Goal: Task Accomplishment & Management: Complete application form

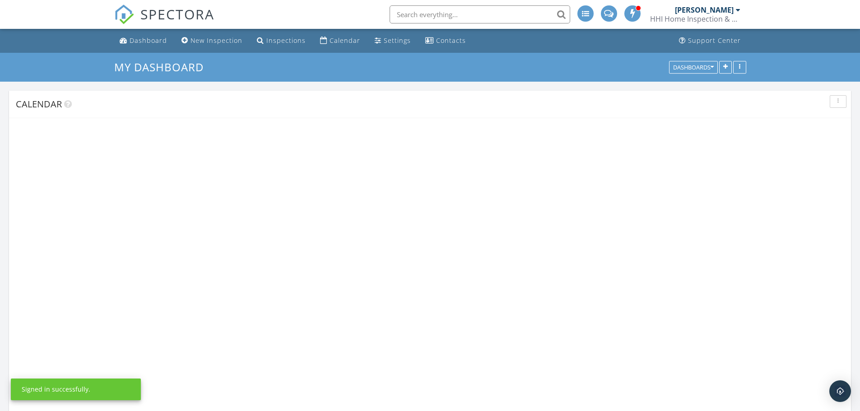
scroll to position [746, 874]
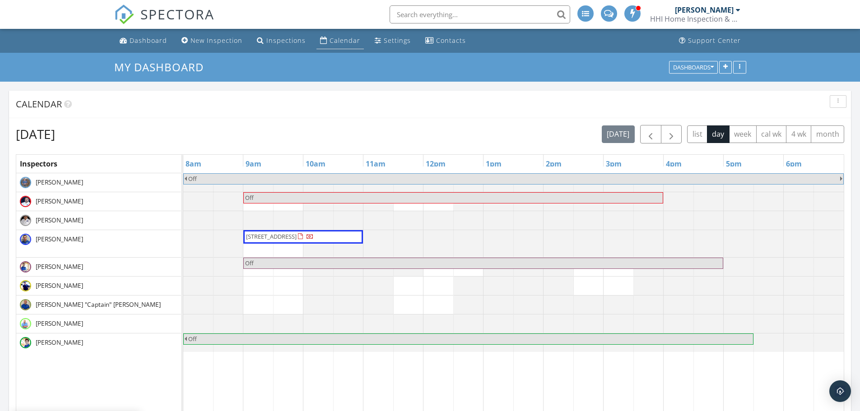
click at [321, 42] on div "Calendar" at bounding box center [323, 40] width 7 height 7
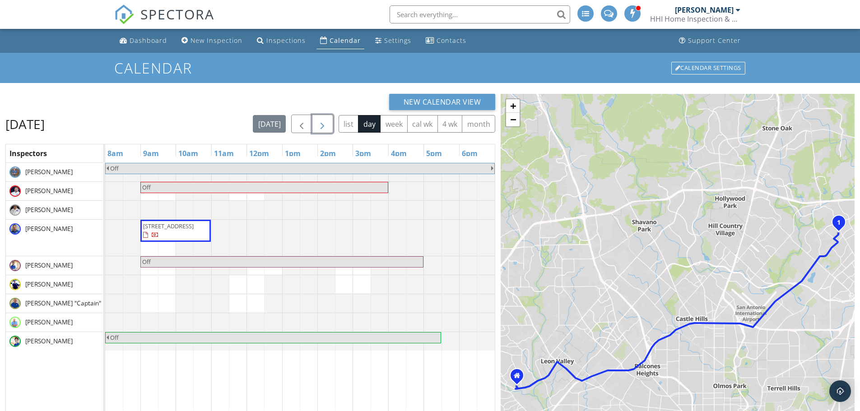
click at [324, 131] on button "button" at bounding box center [322, 124] width 21 height 19
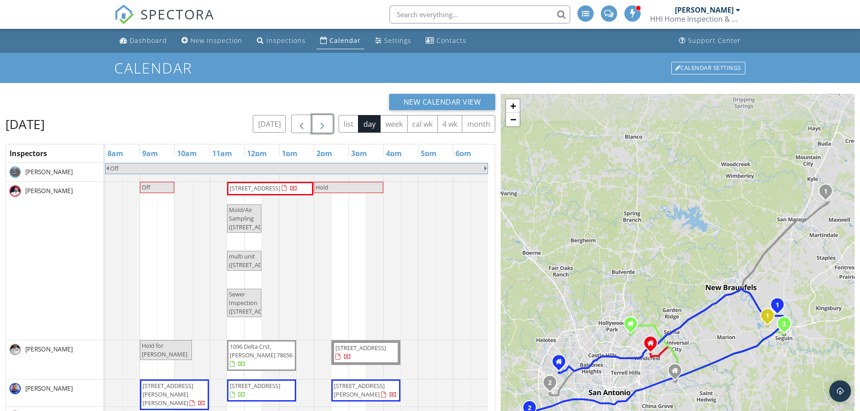
click at [183, 347] on span "Hold for [PERSON_NAME]" at bounding box center [166, 350] width 50 height 17
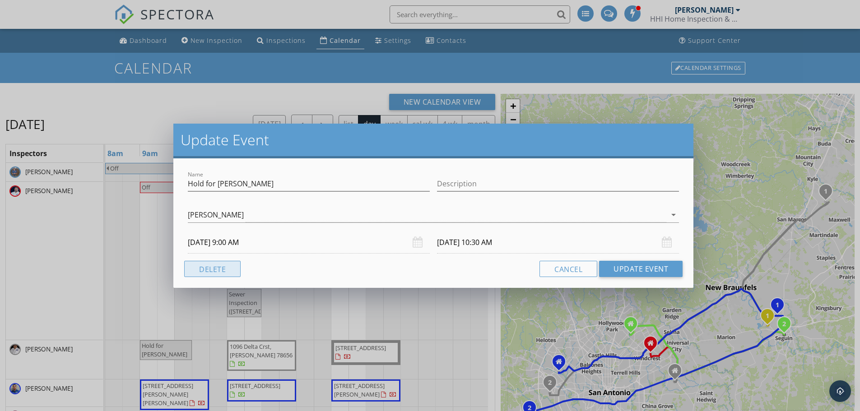
click at [220, 266] on button "Delete" at bounding box center [212, 269] width 56 height 16
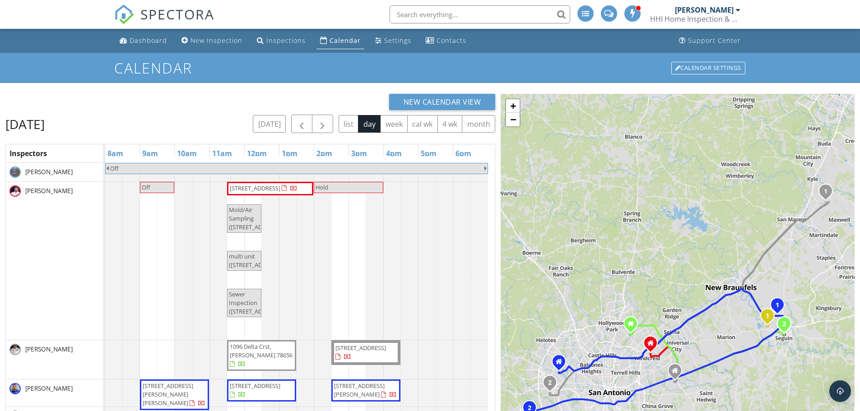
click at [145, 348] on div "Off Off 216 E Cedar St, Seguin 78155 Hold Mold/Air Sampling (216 E Cedar St, Se…" at bounding box center [300, 380] width 390 height 435
click at [157, 310] on link "Inspection" at bounding box center [148, 311] width 47 height 14
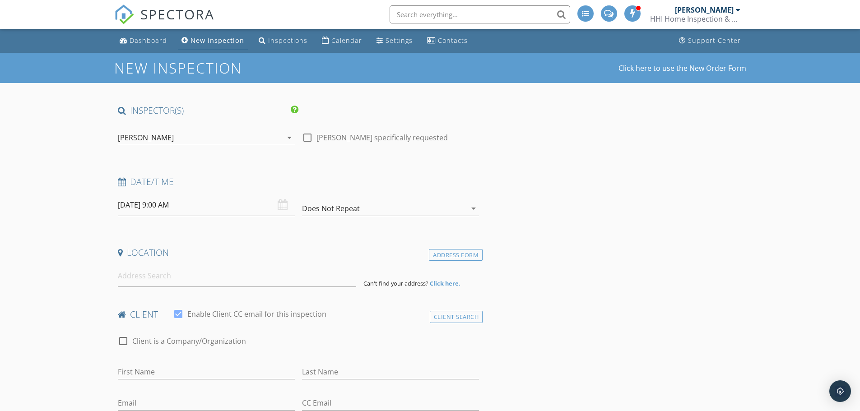
click at [308, 139] on div at bounding box center [307, 137] width 15 height 15
checkbox input "true"
click at [220, 277] on input at bounding box center [237, 276] width 238 height 22
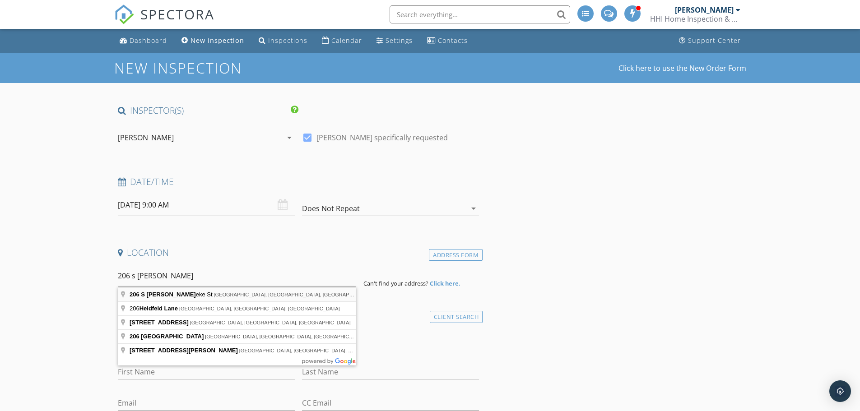
type input "206 S Heideke St, Seguin, TX, USA"
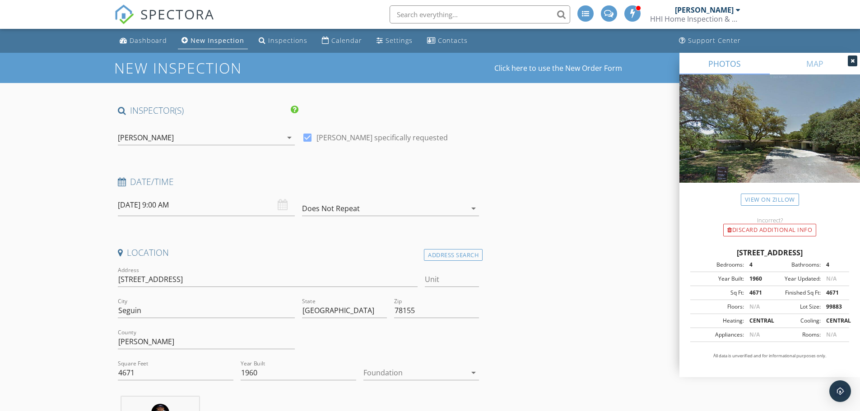
click at [413, 366] on div at bounding box center [415, 373] width 103 height 14
click at [413, 366] on div "Slab" at bounding box center [421, 374] width 101 height 22
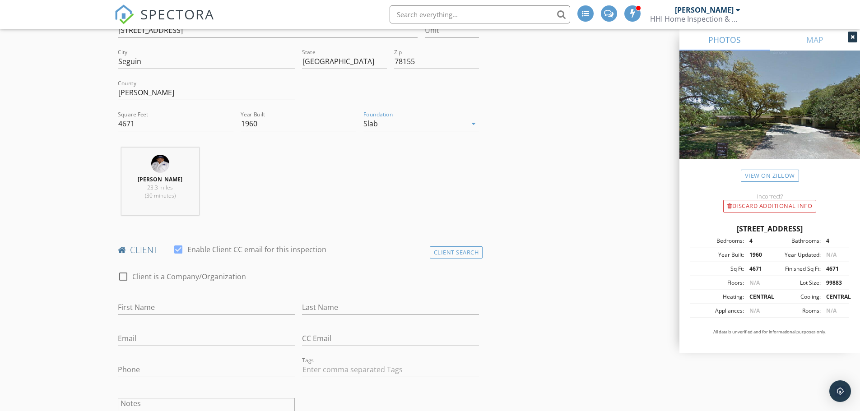
scroll to position [271, 0]
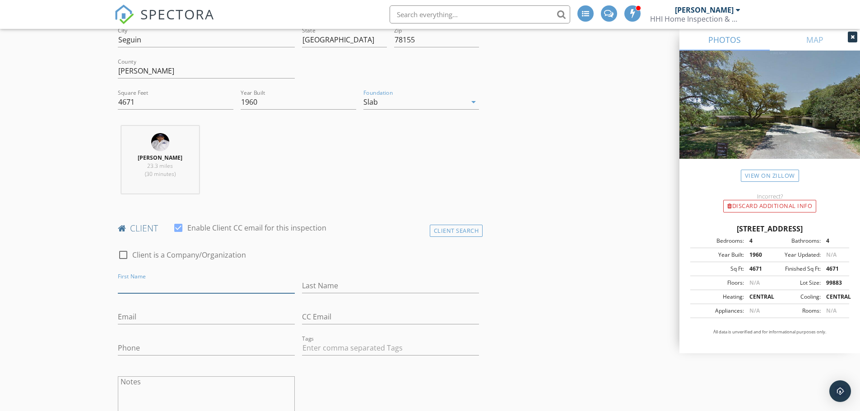
click at [219, 288] on input "First Name" at bounding box center [206, 286] width 177 height 15
type input "Richard"
type input "Hannigan"
type input "[EMAIL_ADDRESS][DOMAIN_NAME]"
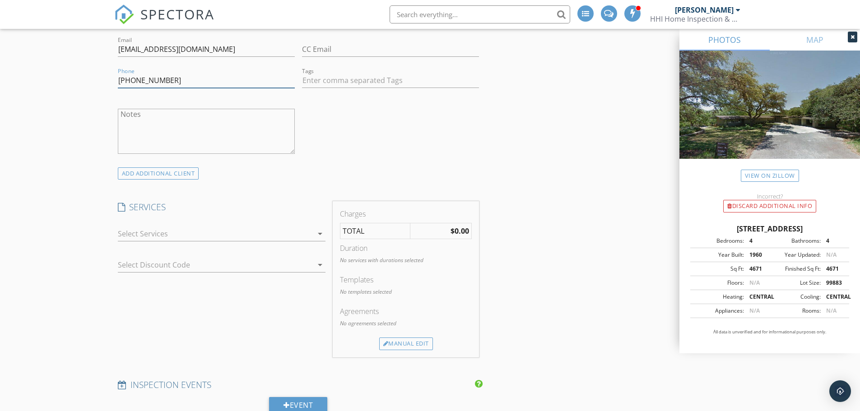
scroll to position [542, 0]
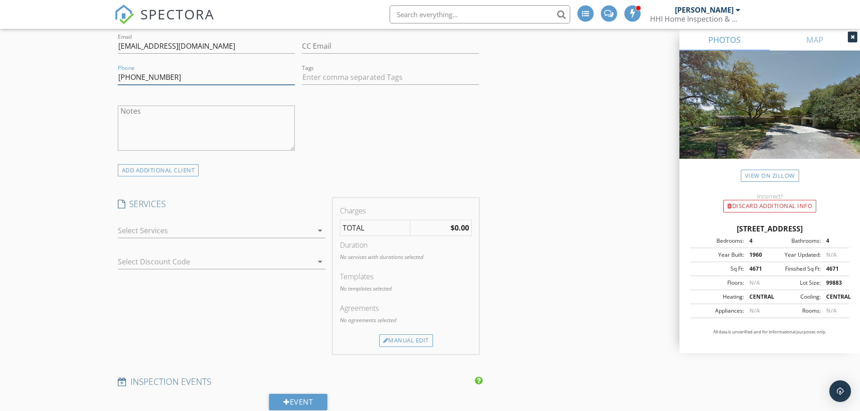
type input "[PHONE_NUMBER]"
click at [223, 232] on div at bounding box center [215, 231] width 195 height 14
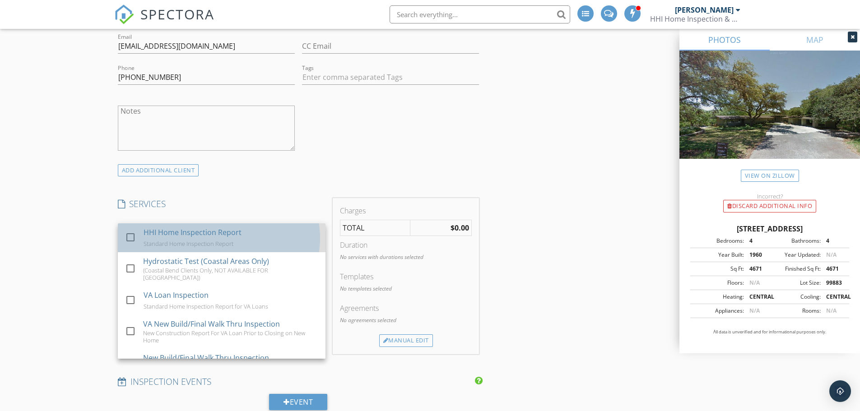
click at [223, 232] on div "HHI Home Inspection Report" at bounding box center [192, 232] width 98 height 11
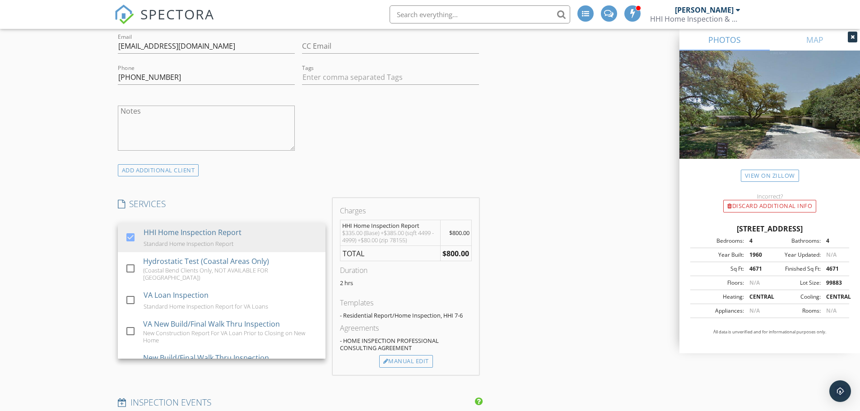
click at [47, 242] on div "New Inspection Click here to use the New Order Form INSPECTOR(S) check_box_outl…" at bounding box center [430, 381] width 860 height 1740
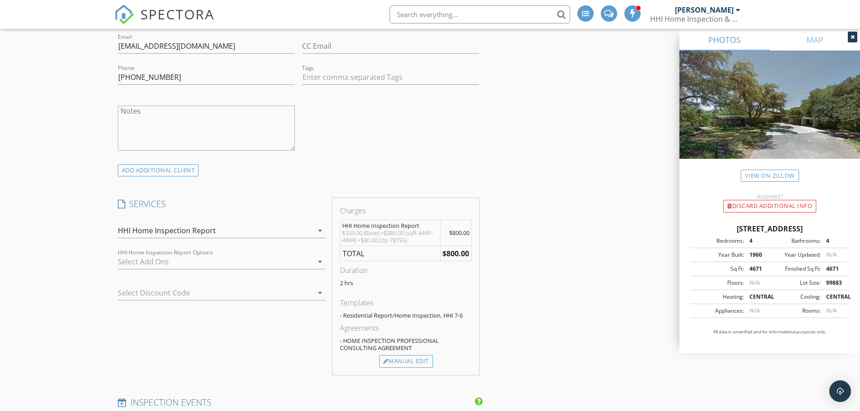
click at [143, 256] on div at bounding box center [215, 262] width 195 height 14
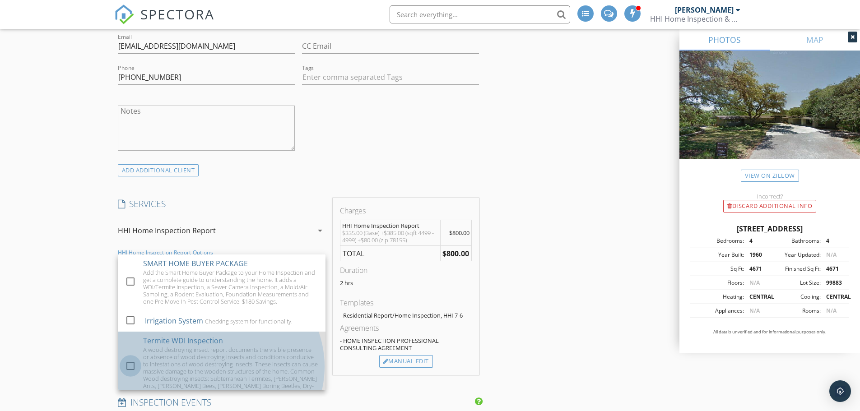
click at [130, 365] on div at bounding box center [130, 366] width 15 height 15
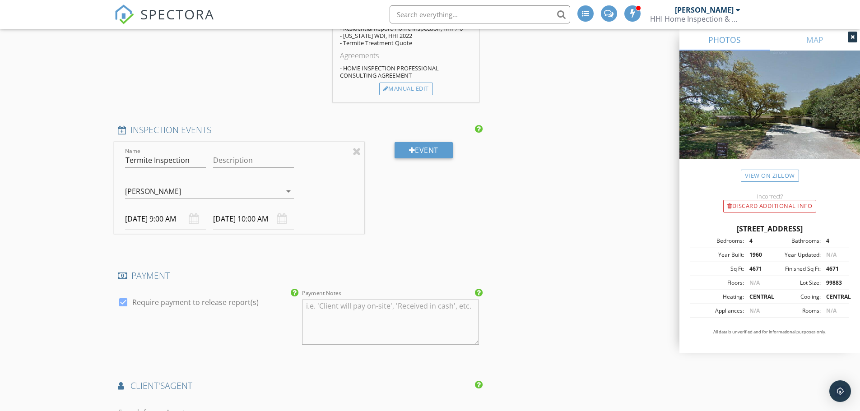
scroll to position [858, 0]
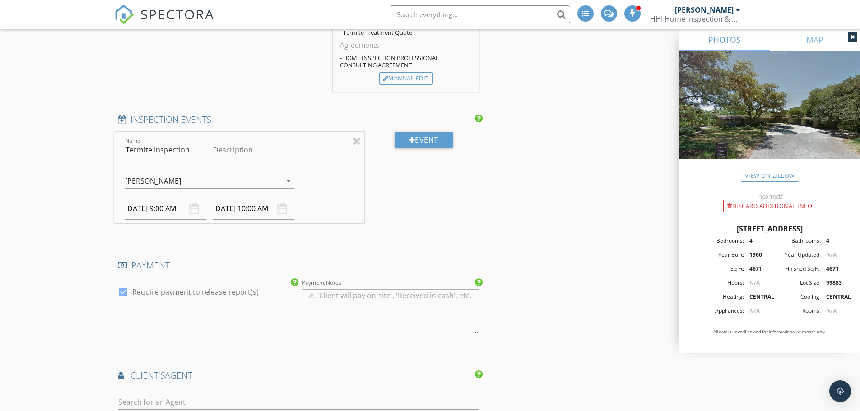
click at [152, 185] on div "[PERSON_NAME]" at bounding box center [153, 181] width 56 height 8
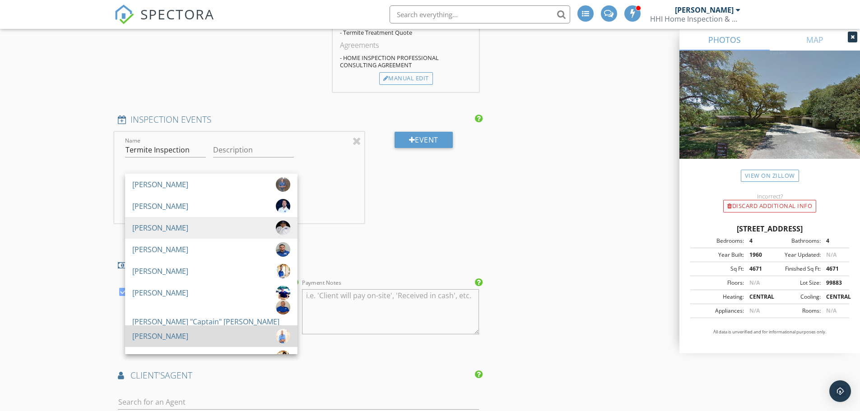
click at [166, 335] on div "[PERSON_NAME]" at bounding box center [160, 336] width 56 height 14
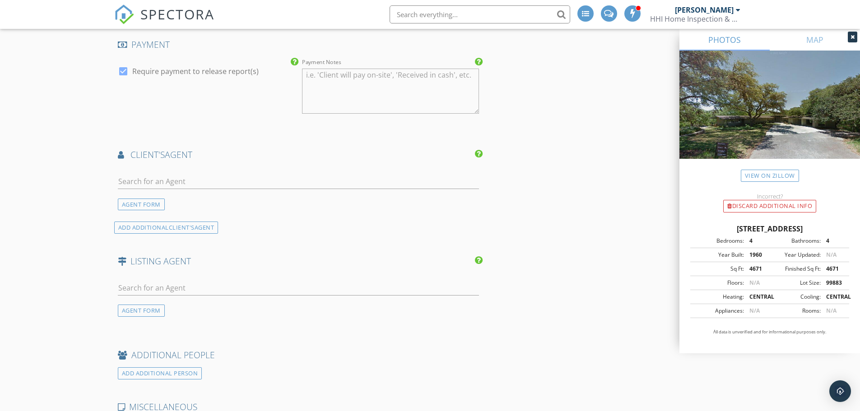
scroll to position [1084, 0]
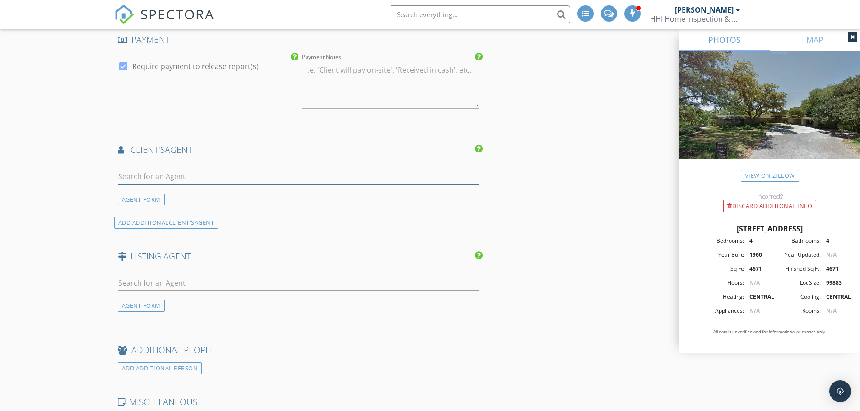
click at [334, 171] on input "text" at bounding box center [299, 176] width 362 height 15
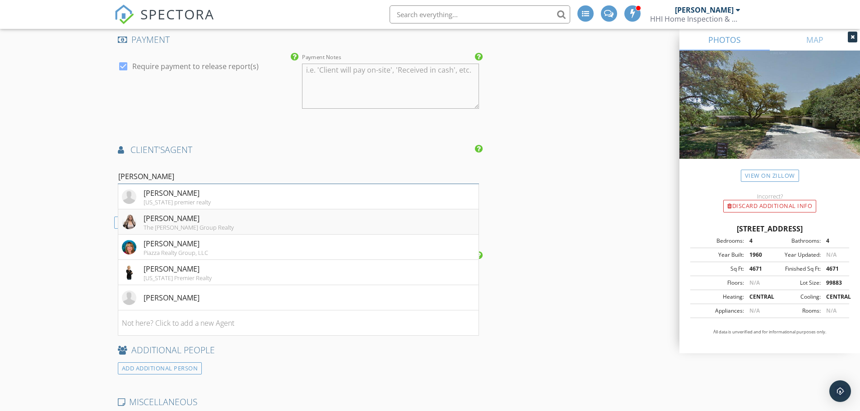
type input "laura"
click at [138, 224] on div "Laura Paniagua The Emery Group Realty" at bounding box center [178, 222] width 112 height 18
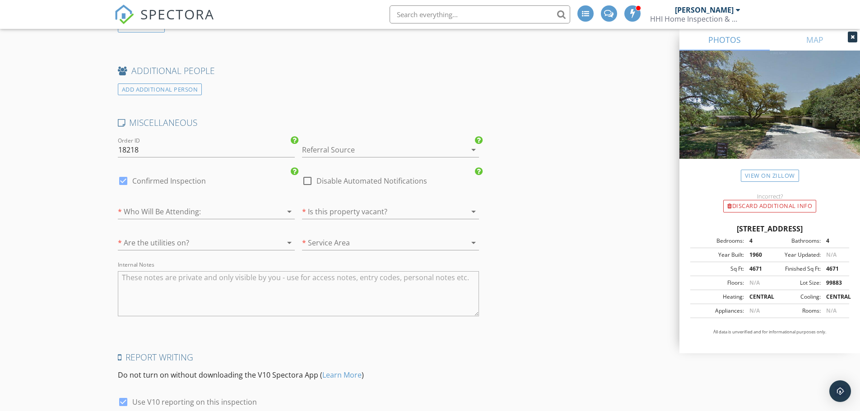
scroll to position [1536, 0]
click at [331, 150] on div at bounding box center [378, 149] width 152 height 14
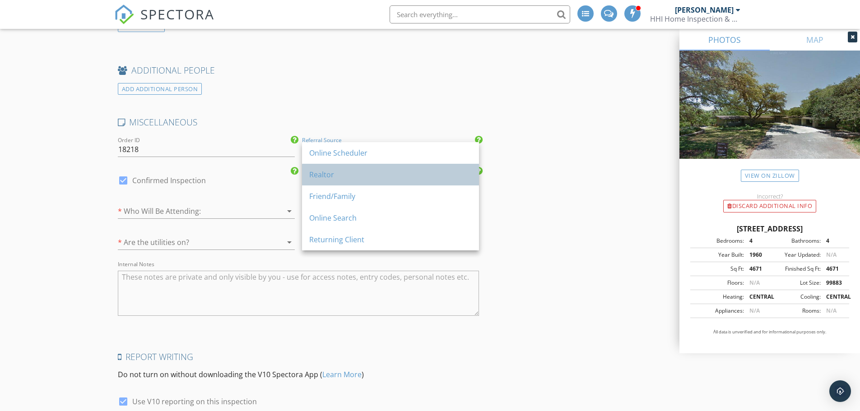
click at [332, 180] on div "Realtor" at bounding box center [390, 174] width 163 height 11
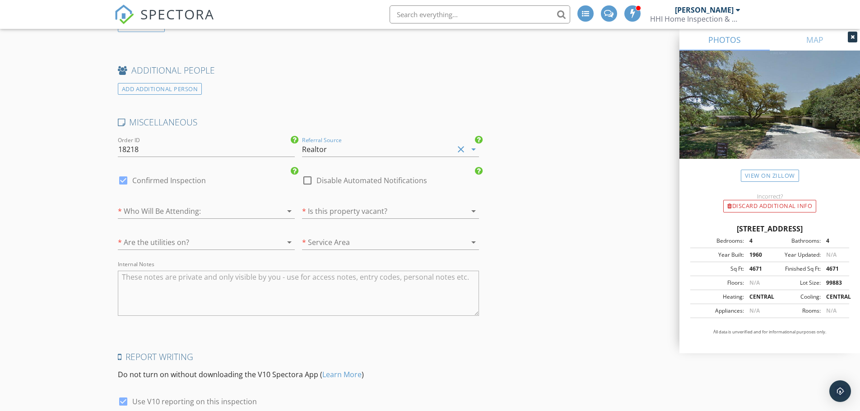
click at [274, 215] on div at bounding box center [276, 211] width 11 height 11
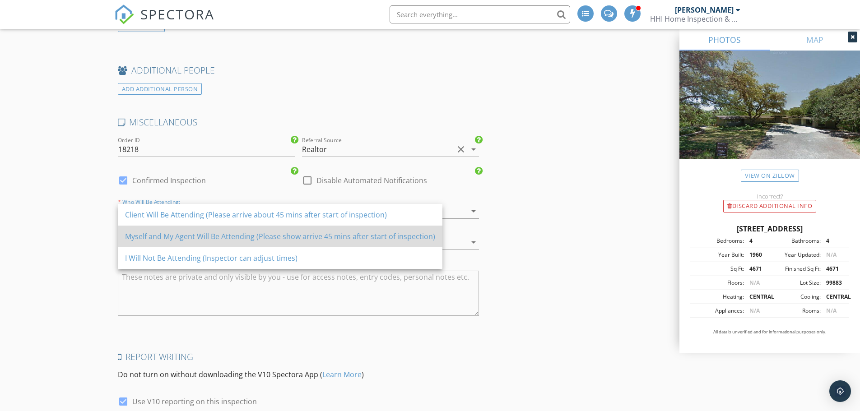
click at [283, 238] on div "Myself and My Agent Will Be Attending (Please show arrive 45 mins after start o…" at bounding box center [280, 236] width 310 height 11
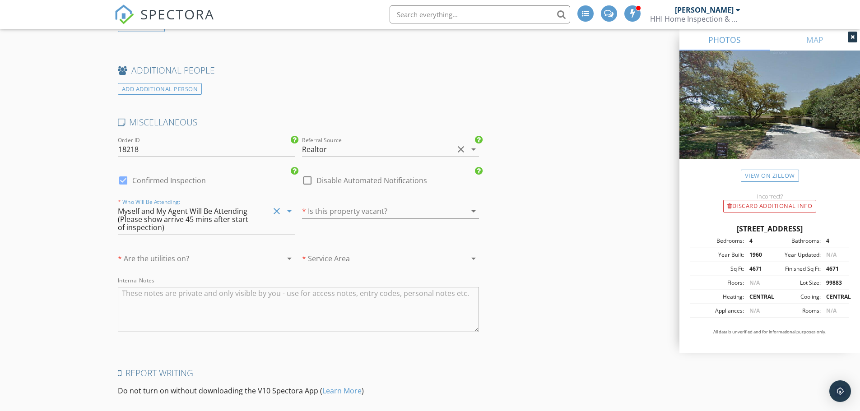
click at [335, 211] on div at bounding box center [378, 211] width 152 height 14
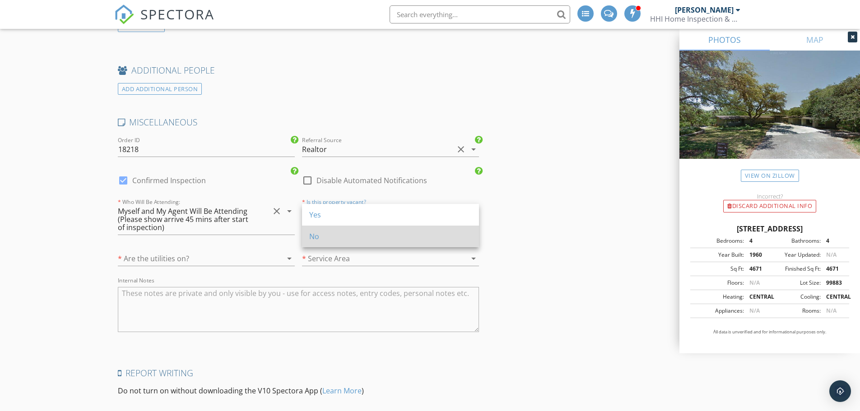
click at [339, 236] on div "No" at bounding box center [390, 236] width 163 height 11
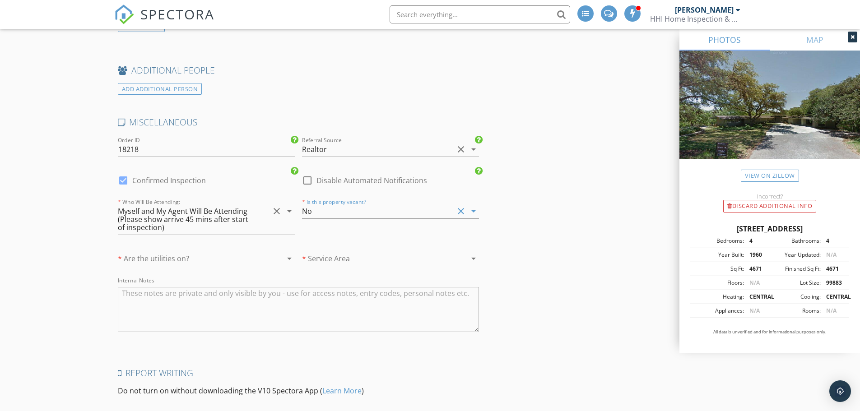
click at [261, 258] on div at bounding box center [194, 259] width 152 height 14
click at [261, 258] on div "Yes" at bounding box center [206, 262] width 163 height 11
click at [322, 254] on div at bounding box center [378, 259] width 152 height 14
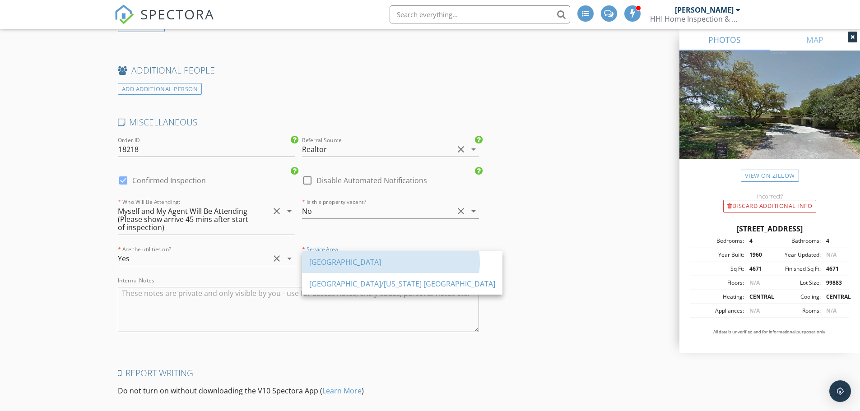
click at [322, 254] on div "[GEOGRAPHIC_DATA]" at bounding box center [402, 263] width 186 height 22
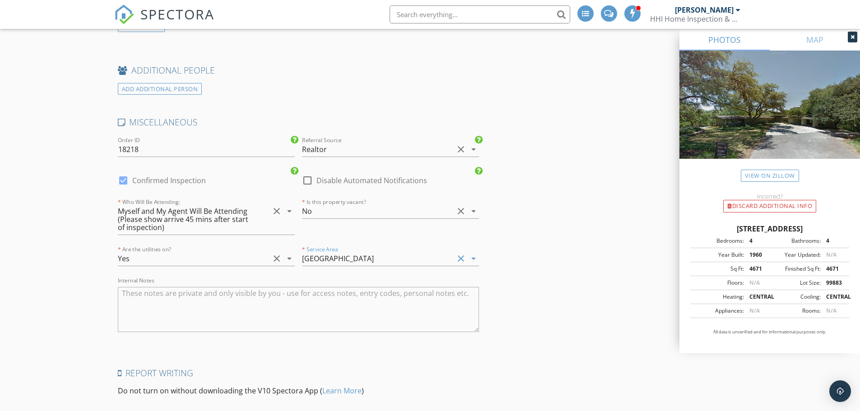
click at [341, 213] on div "No" at bounding box center [378, 211] width 152 height 14
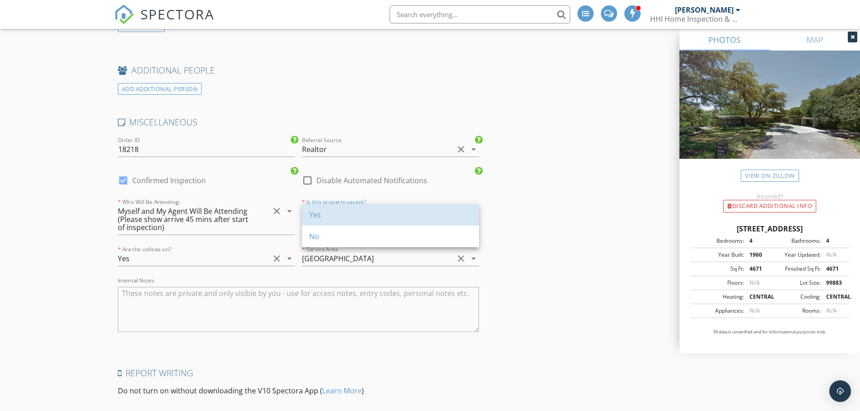
click at [341, 213] on div "Yes" at bounding box center [390, 215] width 163 height 11
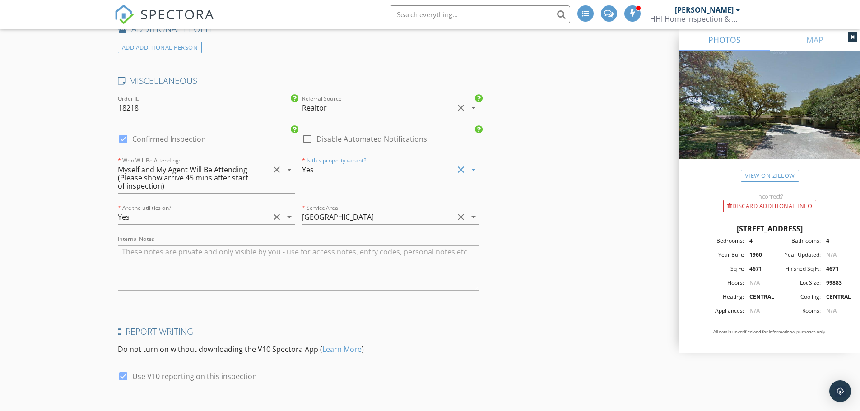
scroll to position [1686, 0]
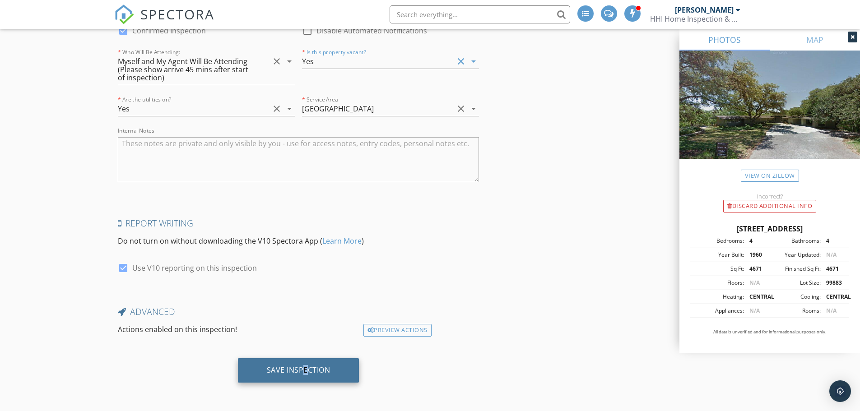
click at [306, 373] on div "Save Inspection" at bounding box center [299, 370] width 64 height 9
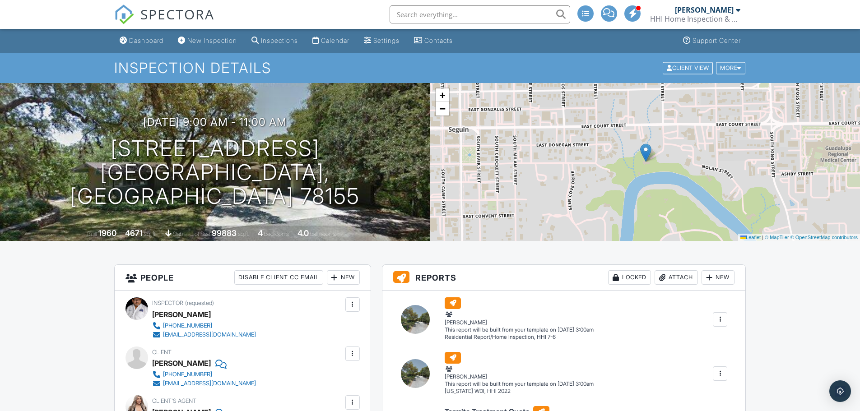
click at [333, 42] on div "Calendar" at bounding box center [335, 41] width 28 height 8
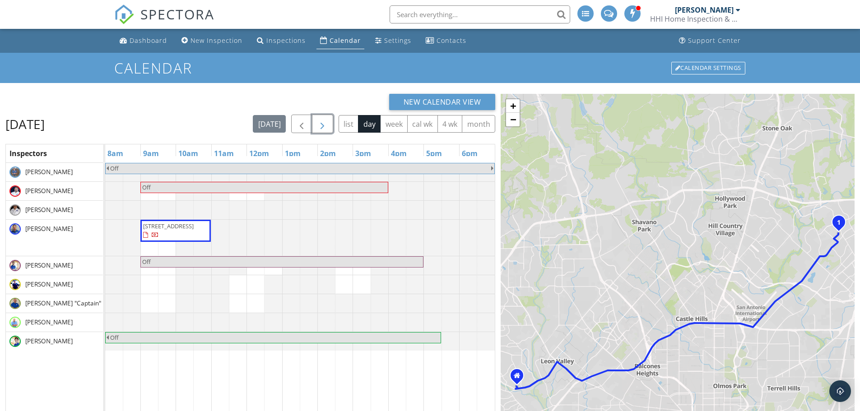
click at [327, 128] on span "button" at bounding box center [322, 124] width 11 height 11
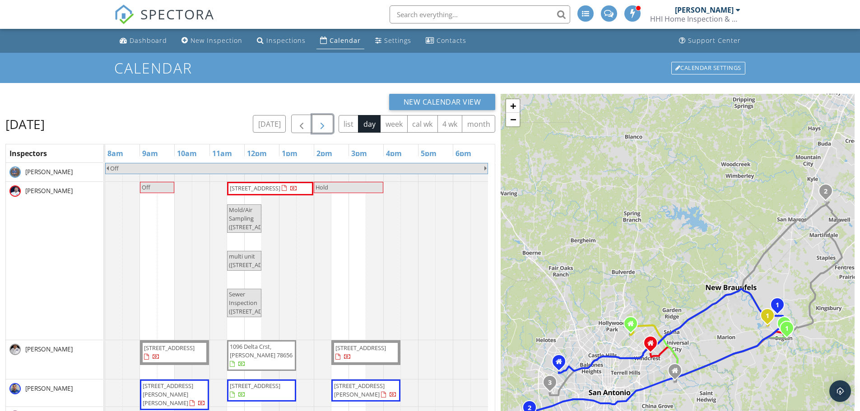
click at [318, 120] on span "button" at bounding box center [322, 124] width 11 height 11
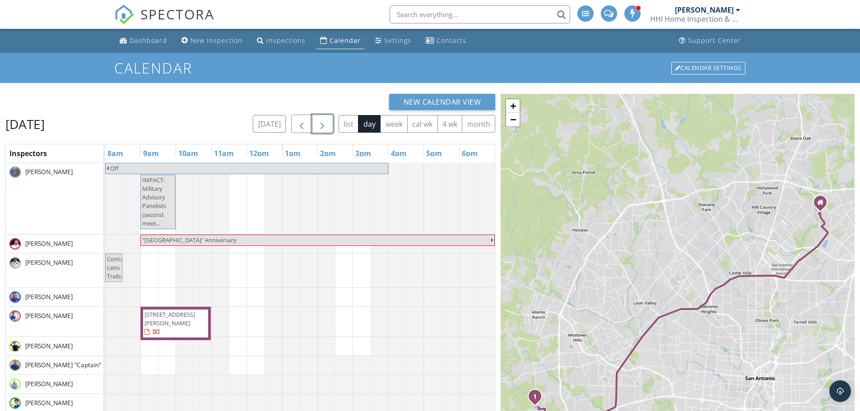
click at [318, 120] on span "button" at bounding box center [322, 124] width 11 height 11
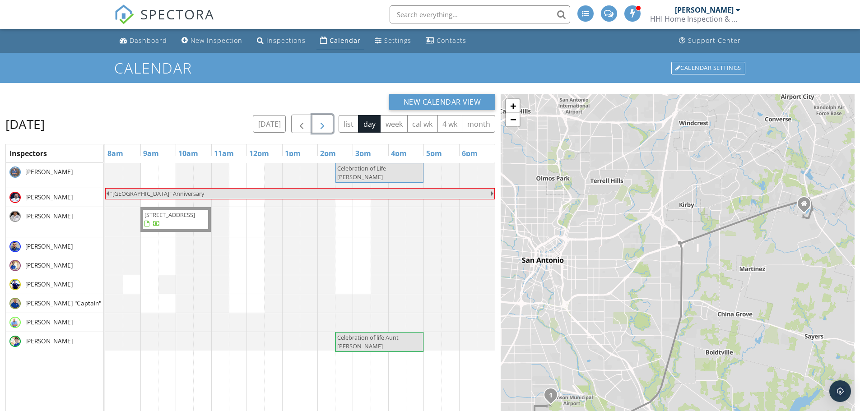
click at [318, 120] on span "button" at bounding box center [322, 124] width 11 height 11
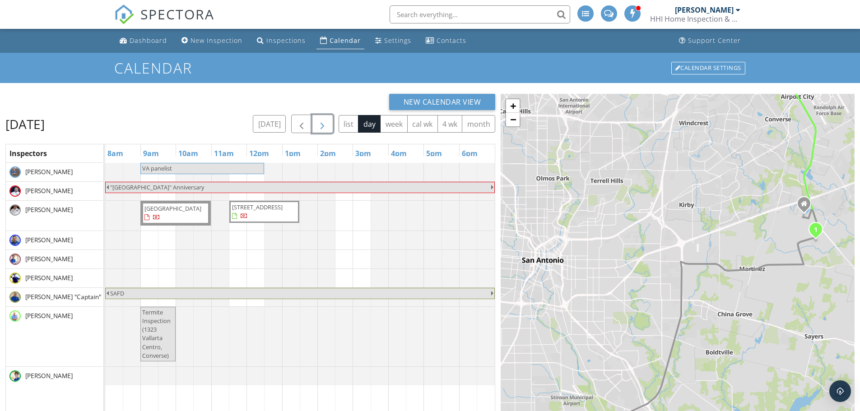
click at [318, 120] on span "button" at bounding box center [322, 124] width 11 height 11
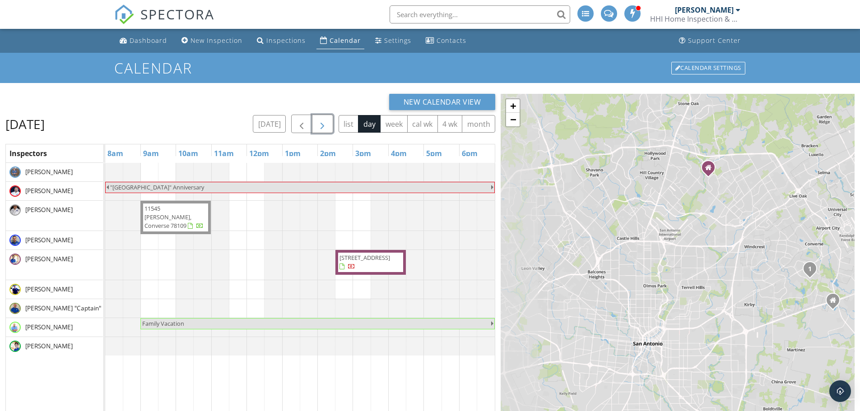
click at [318, 120] on span "button" at bounding box center [322, 124] width 11 height 11
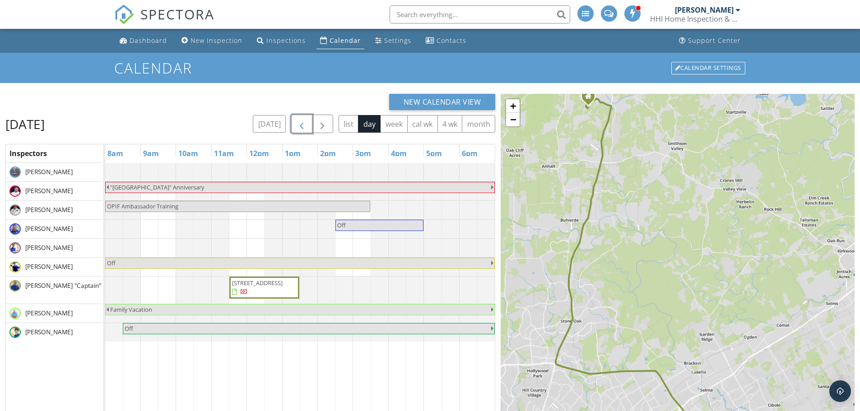
click at [299, 120] on span "button" at bounding box center [301, 124] width 11 height 11
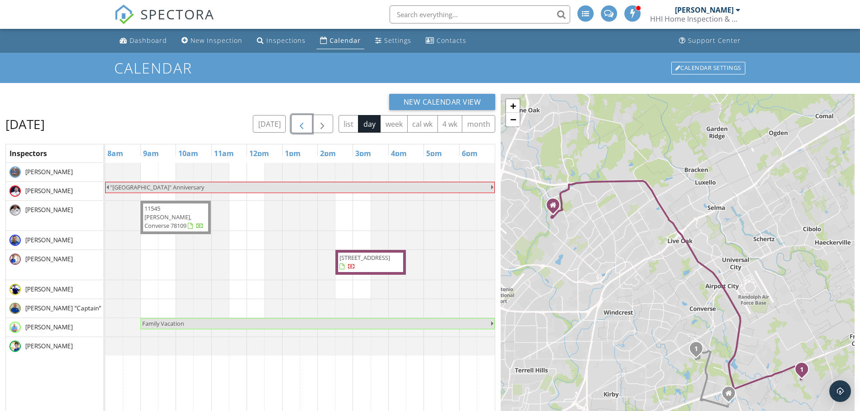
click at [299, 120] on span "button" at bounding box center [301, 124] width 11 height 11
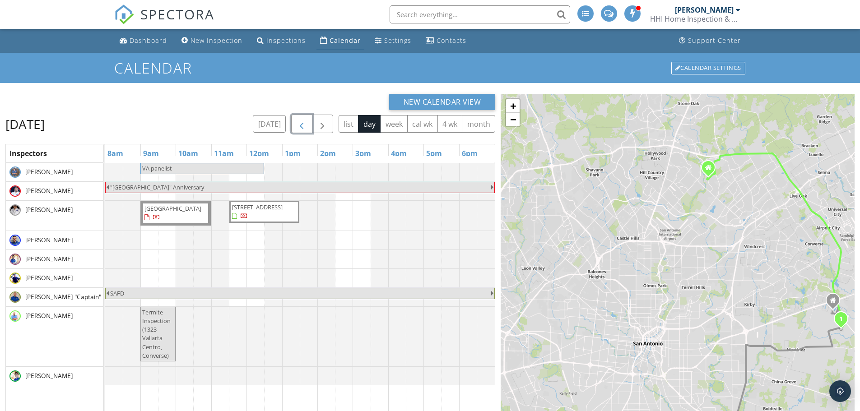
click at [299, 120] on span "button" at bounding box center [301, 124] width 11 height 11
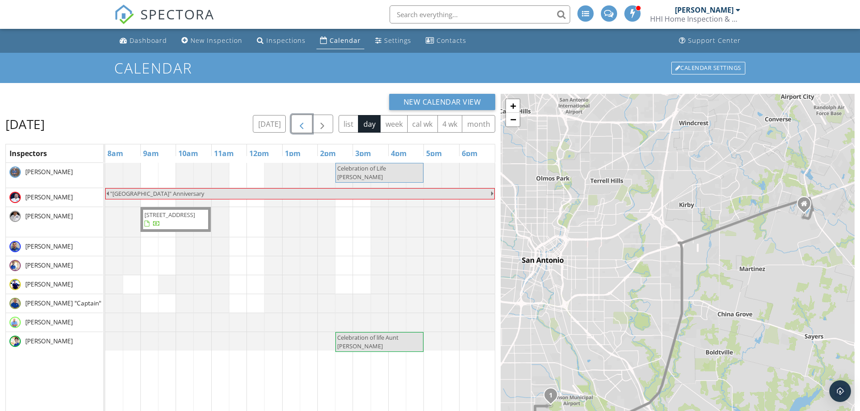
click at [299, 120] on span "button" at bounding box center [301, 124] width 11 height 11
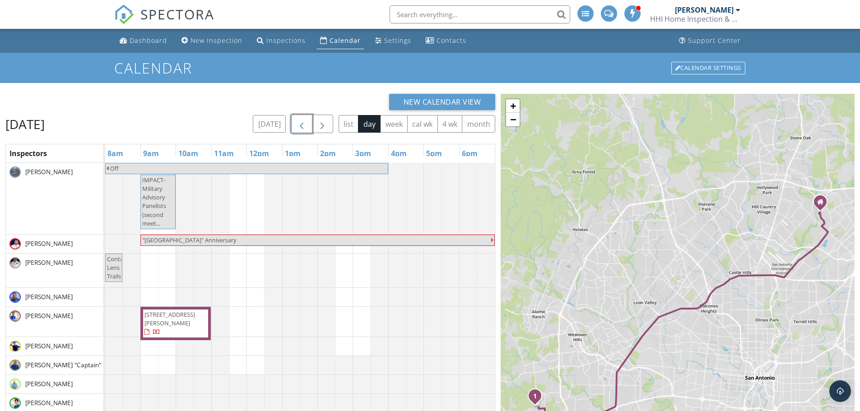
click at [299, 120] on span "button" at bounding box center [301, 124] width 11 height 11
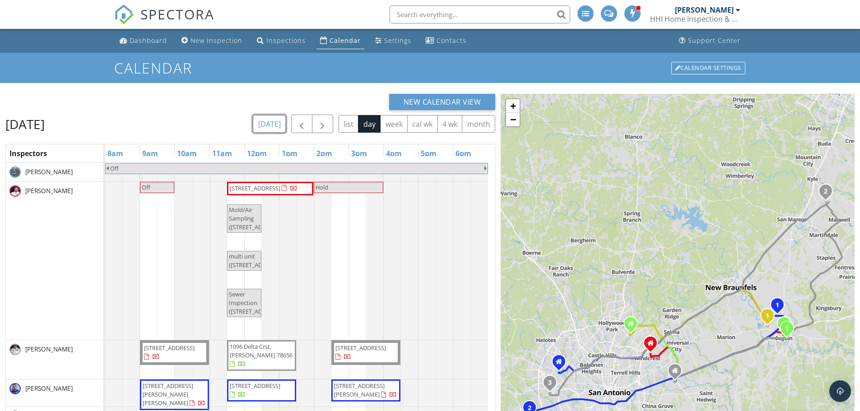
click at [280, 125] on button "today" at bounding box center [269, 124] width 33 height 18
